Goal: Task Accomplishment & Management: Manage account settings

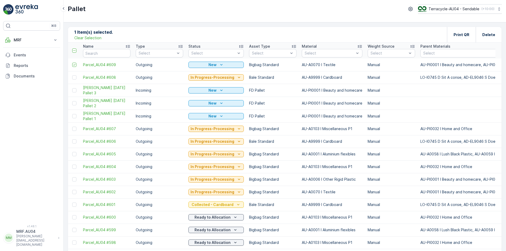
click at [88, 38] on p "Clear Selection" at bounding box center [87, 37] width 27 height 5
click at [92, 34] on icon "Add" at bounding box center [93, 34] width 5 height 5
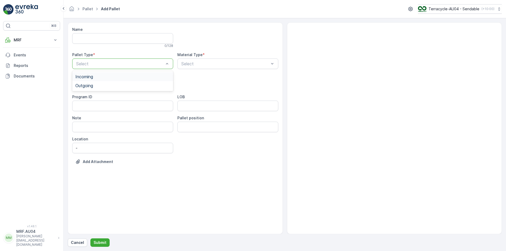
click at [97, 68] on div "Select" at bounding box center [122, 63] width 101 height 11
click at [101, 84] on div "Outgoing" at bounding box center [122, 85] width 95 height 5
drag, startPoint x: 218, startPoint y: 64, endPoint x: 213, endPoint y: 62, distance: 5.1
click at [218, 65] on div at bounding box center [225, 63] width 89 height 5
click at [217, 51] on div "Name 0 / 128 Pallet Type * Outgoing Material Type * Use Up and Down to choose o…" at bounding box center [175, 99] width 206 height 145
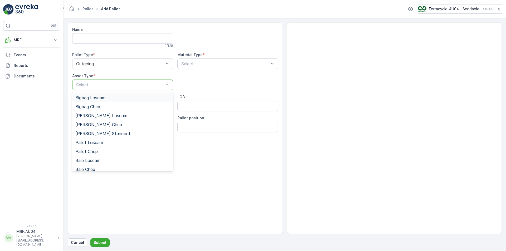
click at [99, 85] on div at bounding box center [120, 84] width 89 height 5
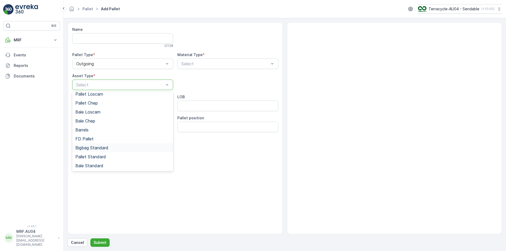
click at [108, 149] on span "Bigbag Standard" at bounding box center [91, 147] width 33 height 5
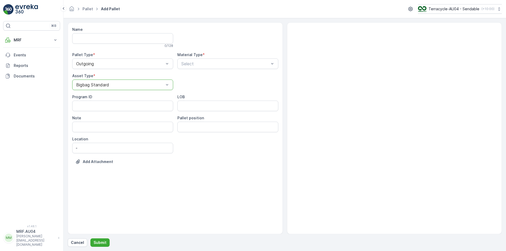
click at [190, 72] on div "Name 0 / 128 Pallet Type * Outgoing Material Type * Select Asset Type * option …" at bounding box center [175, 99] width 206 height 145
click at [194, 67] on div "Select" at bounding box center [227, 63] width 101 height 11
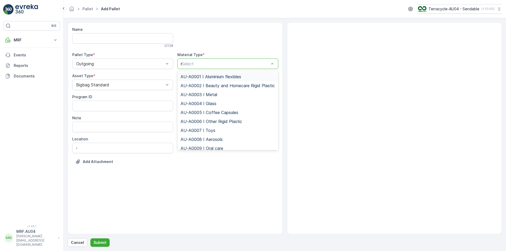
type input "mi"
click at [230, 122] on span "AU-A0103 I Miscellaneous P1" at bounding box center [209, 121] width 58 height 5
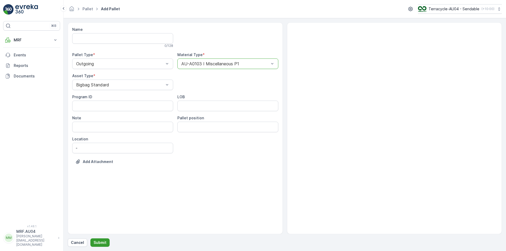
click at [100, 241] on p "Submit" at bounding box center [99, 242] width 13 height 5
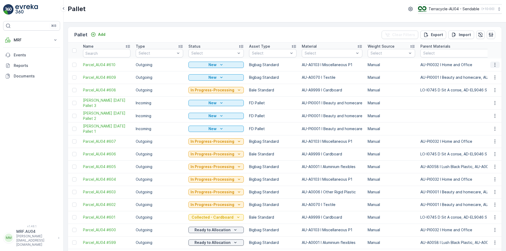
click at [492, 66] on icon "button" at bounding box center [494, 64] width 5 height 5
click at [487, 78] on span "Edit Pallet" at bounding box center [482, 79] width 18 height 5
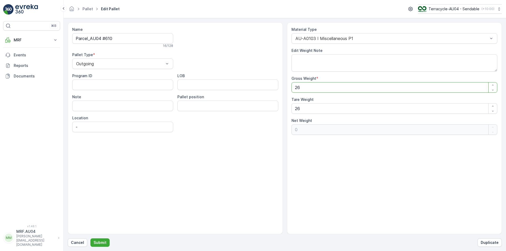
drag, startPoint x: 310, startPoint y: 89, endPoint x: 176, endPoint y: 109, distance: 134.9
click at [194, 109] on div "Name Parcel_AU04 #610 16 / 128 Pallet Type * Outgoing Program ID LOB Note Palle…" at bounding box center [285, 128] width 434 height 212
type Weight "1"
type Weight "-25"
type Weight "18"
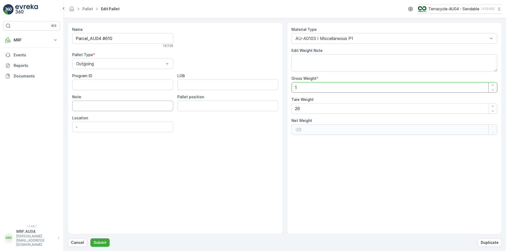
type Weight "-8"
type Weight "18"
drag, startPoint x: 312, startPoint y: 108, endPoint x: 259, endPoint y: 107, distance: 53.5
click at [259, 107] on div "Name Parcel_AU04 #610 16 / 128 Pallet Type * Outgoing Program ID LOB Note Palle…" at bounding box center [285, 128] width 434 height 212
type Weight "1"
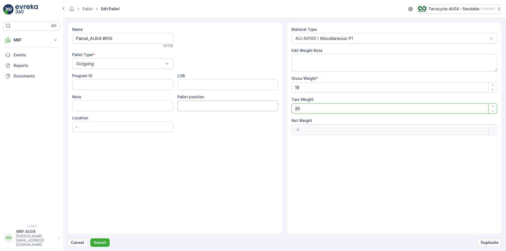
type Weight "17"
type Weight "18"
type Weight "0"
type Weight "18"
click at [88, 175] on div "Name Parcel_AU04 #610 16 / 128 Pallet Type * Outgoing Program ID LOB Note Palle…" at bounding box center [175, 128] width 215 height 212
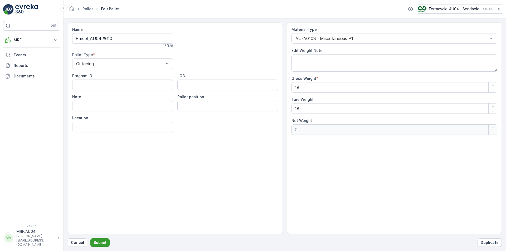
click at [99, 240] on p "Submit" at bounding box center [99, 242] width 13 height 5
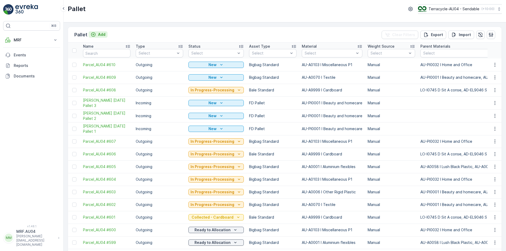
click at [100, 35] on p "Add" at bounding box center [101, 34] width 7 height 5
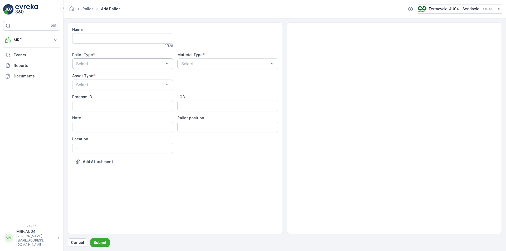
click at [113, 64] on div at bounding box center [120, 63] width 89 height 5
click at [112, 84] on div "Outgoing" at bounding box center [122, 85] width 95 height 5
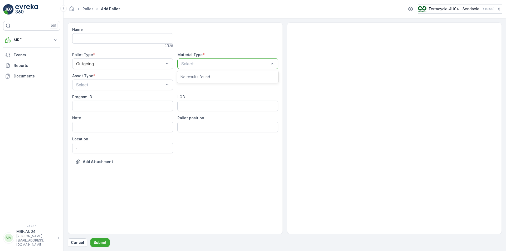
click at [185, 67] on p "Select" at bounding box center [225, 64] width 88 height 6
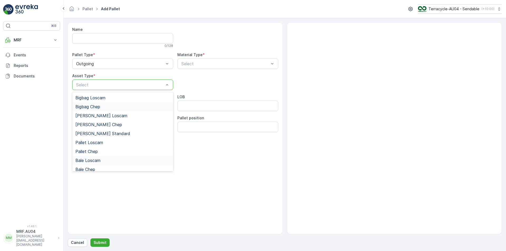
scroll to position [48, 0]
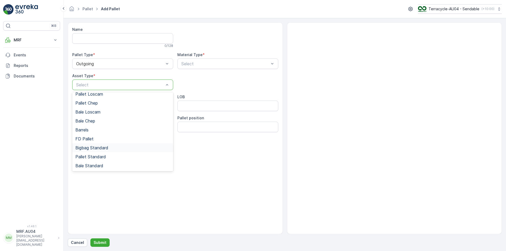
click at [108, 150] on div "Bigbag Standard" at bounding box center [122, 147] width 101 height 9
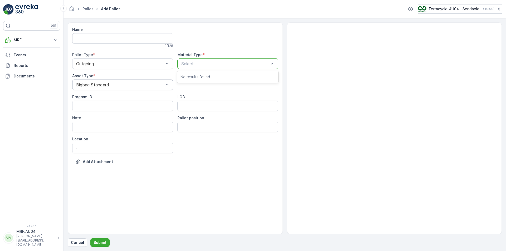
click at [210, 65] on div at bounding box center [225, 63] width 89 height 5
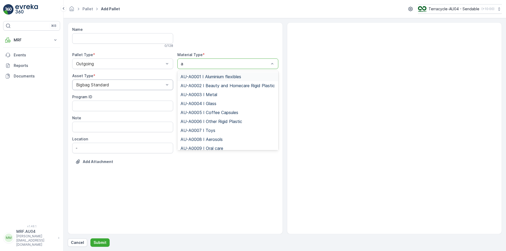
type input "al"
click at [215, 76] on span "AU-A0001 I Aluminium flexibles" at bounding box center [210, 76] width 61 height 5
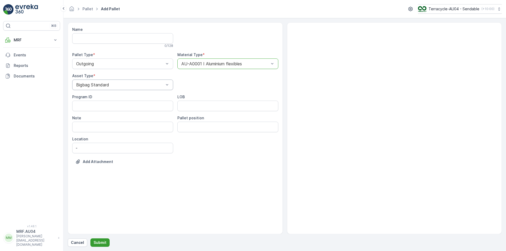
click at [99, 240] on p "Submit" at bounding box center [99, 242] width 13 height 5
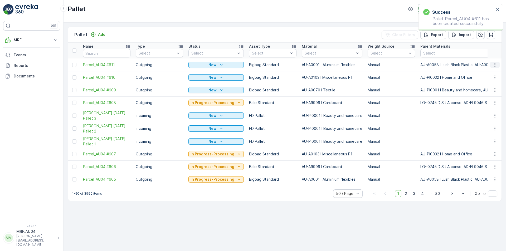
click at [494, 64] on icon "button" at bounding box center [494, 64] width 5 height 5
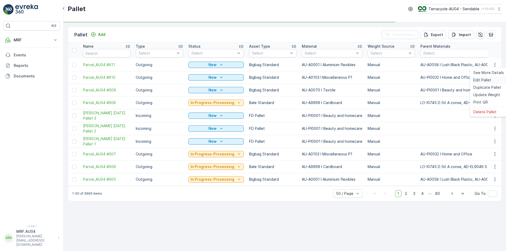
click at [488, 80] on span "Edit Pallet" at bounding box center [482, 79] width 18 height 5
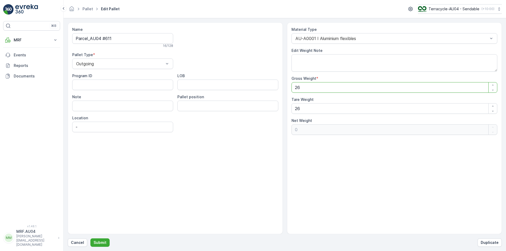
drag, startPoint x: 301, startPoint y: 87, endPoint x: 225, endPoint y: 86, distance: 76.4
click at [232, 86] on div "Name Parcel_AU04 #611 16 / 128 Pallet Type * Outgoing Program ID LOB Note Palle…" at bounding box center [285, 128] width 434 height 212
type Weight "1"
type Weight "-25"
type Weight "17"
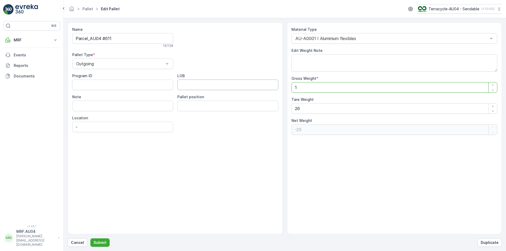
type Weight "-9"
type Weight "17"
drag, startPoint x: 302, startPoint y: 108, endPoint x: 225, endPoint y: 105, distance: 77.2
click at [286, 108] on div "Name Parcel_AU04 #611 16 / 128 Pallet Type * Outgoing Program ID LOB Note Palle…" at bounding box center [285, 128] width 434 height 212
type Weight "1"
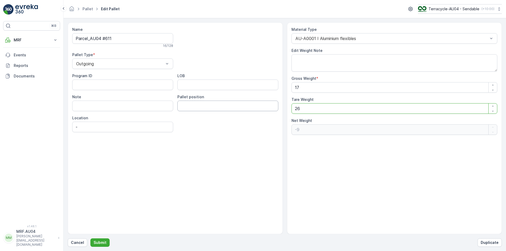
type Weight "16"
type Weight "17"
type Weight "0"
type Weight "17"
click at [103, 235] on div "Name Parcel_AU04 #611 16 / 128 Pallet Type * Outgoing Program ID LOB Note Palle…" at bounding box center [285, 134] width 434 height 224
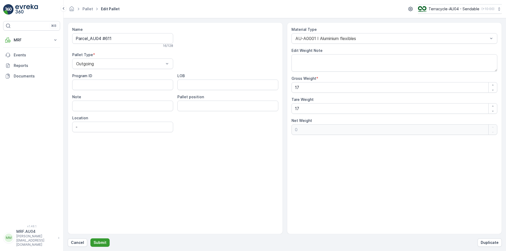
click at [104, 241] on p "Submit" at bounding box center [99, 242] width 13 height 5
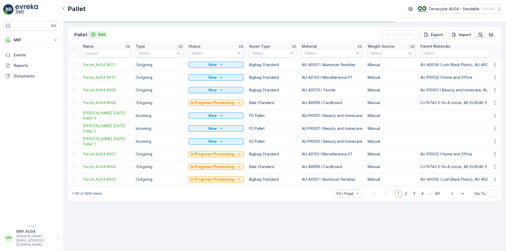
click at [98, 32] on p "Add" at bounding box center [101, 34] width 7 height 5
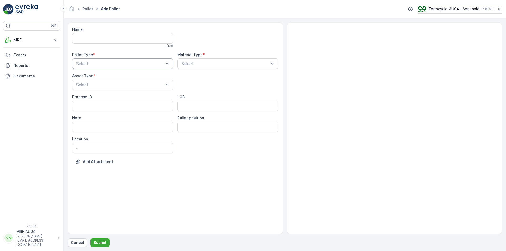
click at [109, 65] on div at bounding box center [120, 63] width 89 height 5
click at [110, 83] on div "Outgoing" at bounding box center [122, 85] width 95 height 5
click at [208, 68] on div "Select" at bounding box center [227, 63] width 101 height 11
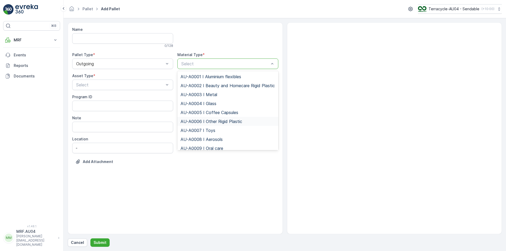
click at [220, 124] on span "AU-A0006 I Other Rigid Plastic" at bounding box center [211, 121] width 62 height 5
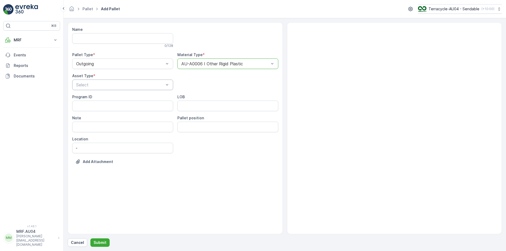
click at [131, 86] on div at bounding box center [120, 84] width 89 height 5
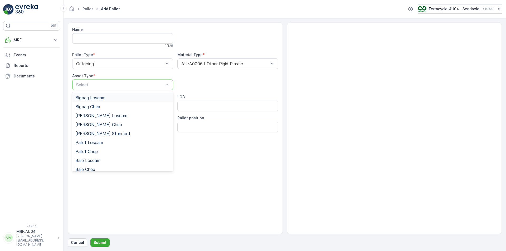
click at [128, 89] on div "Select" at bounding box center [122, 85] width 101 height 11
click at [128, 88] on p "Select" at bounding box center [120, 85] width 88 height 6
click at [136, 86] on div at bounding box center [120, 84] width 89 height 5
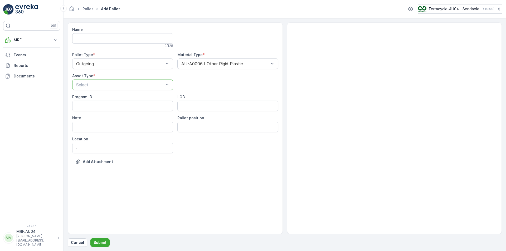
click at [136, 85] on div at bounding box center [120, 84] width 89 height 5
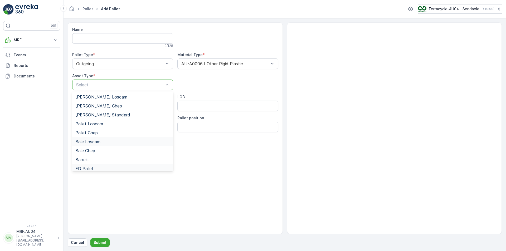
scroll to position [48, 0]
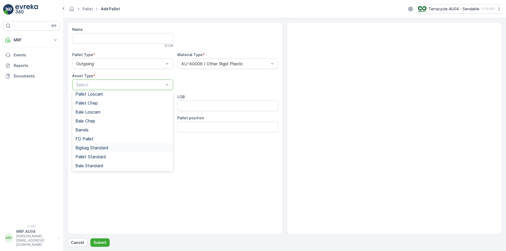
click at [105, 149] on span "Bigbag Standard" at bounding box center [91, 147] width 33 height 5
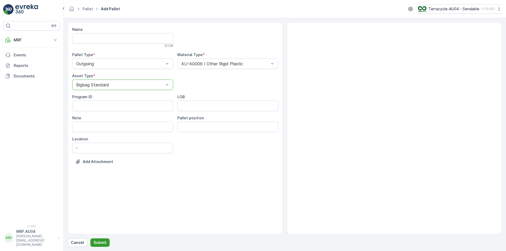
click at [98, 245] on p "Submit" at bounding box center [99, 242] width 13 height 5
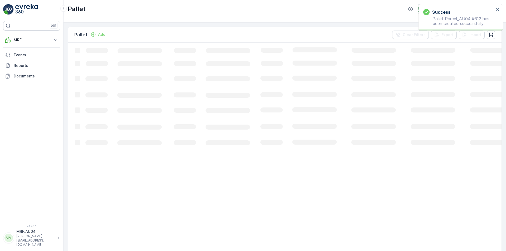
drag, startPoint x: 114, startPoint y: 220, endPoint x: 117, endPoint y: 219, distance: 2.8
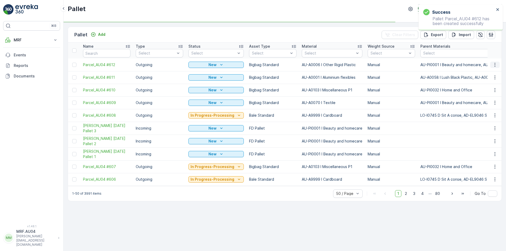
click at [493, 65] on icon "button" at bounding box center [494, 64] width 5 height 5
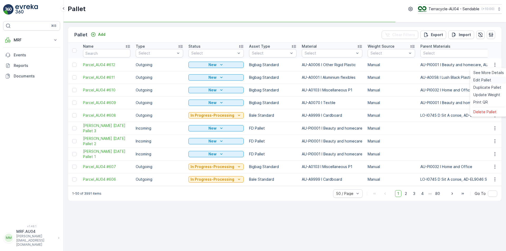
click at [481, 81] on span "Edit Pallet" at bounding box center [482, 79] width 18 height 5
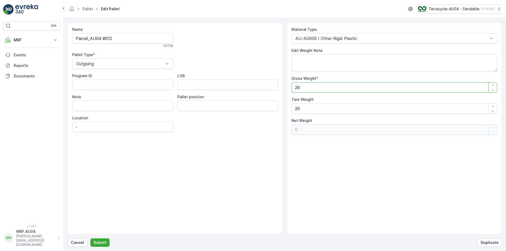
drag, startPoint x: 349, startPoint y: 88, endPoint x: 231, endPoint y: 87, distance: 118.5
click at [231, 87] on div "Name Parcel_AU04 #612 16 / 128 Pallet Type * Outgoing Program ID LOB Note Palle…" at bounding box center [285, 128] width 434 height 212
type Weight "9"
type Weight "-17"
type Weight "0"
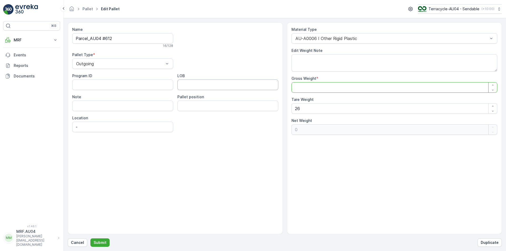
type Weight "1"
type Weight "-25"
type Weight "16"
type Weight "-10"
type Weight "16"
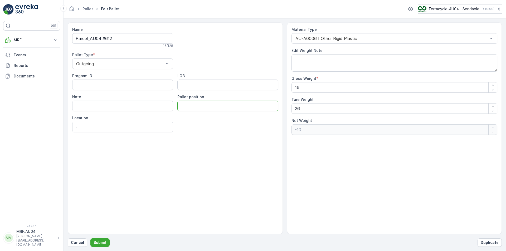
drag, startPoint x: 259, startPoint y: 110, endPoint x: 233, endPoint y: 113, distance: 25.7
click at [246, 111] on div "Name Parcel_AU04 #612 16 / 128 Pallet Type * Outgoing Program ID LOB Note Palle…" at bounding box center [285, 128] width 434 height 212
drag, startPoint x: 362, startPoint y: 110, endPoint x: 159, endPoint y: 91, distance: 203.9
click at [162, 91] on div "Name Parcel_AU04 #612 16 / 128 Pallet Type * Outgoing Program ID LOB Note Palle…" at bounding box center [285, 128] width 434 height 212
type Weight "1"
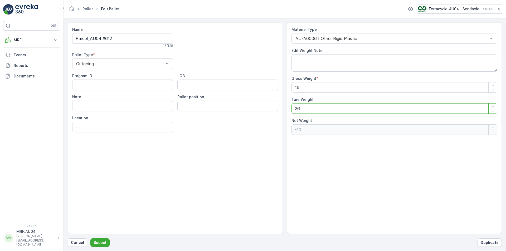
type Weight "15"
type Weight "16"
type Weight "0"
type Weight "16"
click at [145, 179] on div "Name Parcel_AU04 #612 16 / 128 Pallet Type * Outgoing Program ID LOB Note Palle…" at bounding box center [175, 128] width 215 height 212
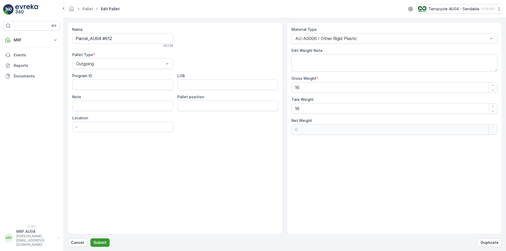
click at [102, 245] on button "Submit" at bounding box center [99, 242] width 19 height 8
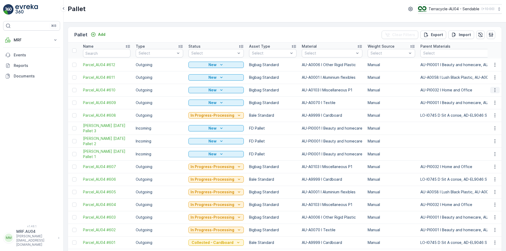
click at [492, 89] on icon "button" at bounding box center [494, 89] width 5 height 5
click at [484, 127] on span "Print QR" at bounding box center [480, 127] width 14 height 5
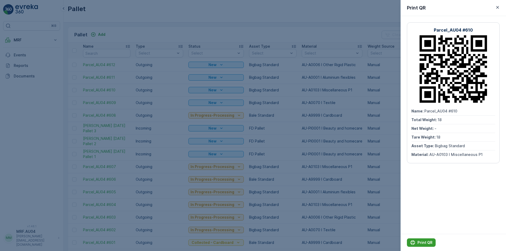
click at [429, 242] on p "Print QR" at bounding box center [424, 242] width 15 height 5
click at [499, 9] on icon "button" at bounding box center [496, 7] width 5 height 5
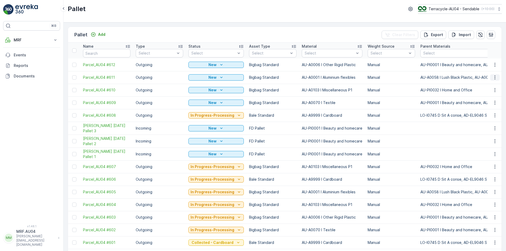
click at [494, 80] on icon "button" at bounding box center [494, 77] width 5 height 5
click at [487, 116] on span "Print QR" at bounding box center [480, 114] width 14 height 5
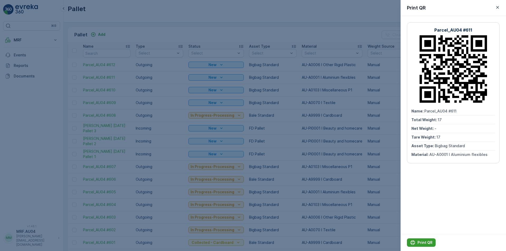
click at [424, 242] on p "Print QR" at bounding box center [424, 242] width 15 height 5
click at [496, 7] on icon "button" at bounding box center [496, 7] width 5 height 5
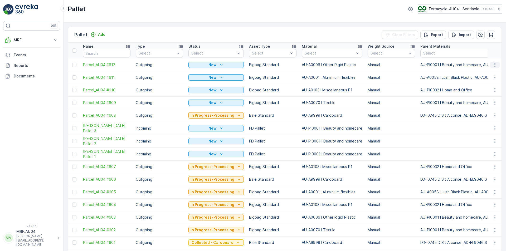
click at [494, 64] on icon "button" at bounding box center [494, 64] width 5 height 5
click at [486, 101] on span "Print QR" at bounding box center [480, 102] width 14 height 5
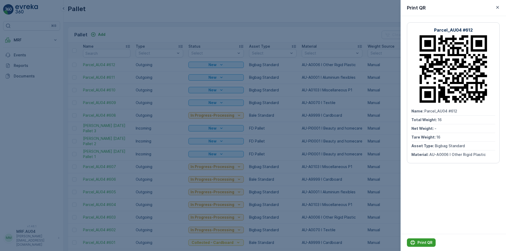
click at [427, 241] on p "Print QR" at bounding box center [424, 242] width 15 height 5
